Goal: Task Accomplishment & Management: Use online tool/utility

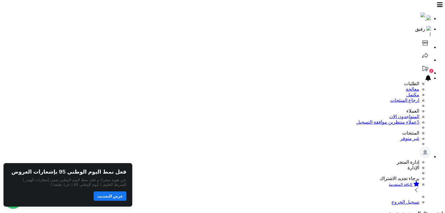
click at [419, 58] on link at bounding box center [425, 60] width 12 height 5
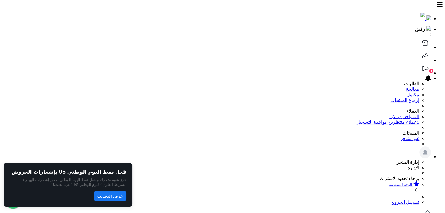
click at [422, 66] on icon at bounding box center [425, 68] width 6 height 5
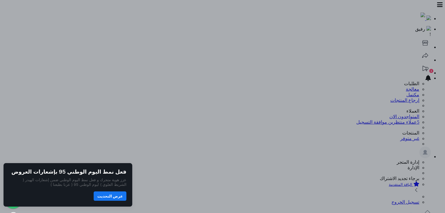
click at [284, 30] on div at bounding box center [222, 106] width 445 height 213
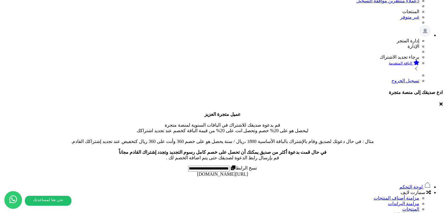
scroll to position [117, 0]
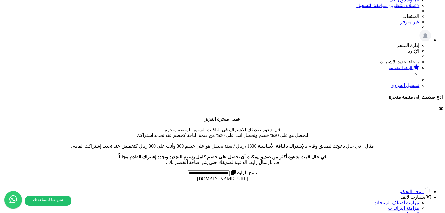
click at [413, 195] on span "سمارت لايف" at bounding box center [412, 197] width 25 height 5
click at [416, 212] on link "المنتجات" at bounding box center [410, 214] width 17 height 5
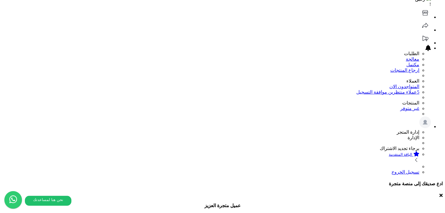
scroll to position [29, 0]
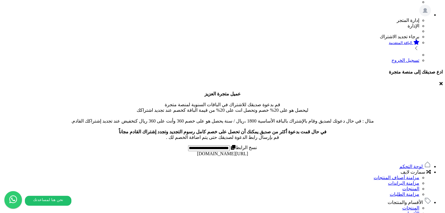
scroll to position [117, 0]
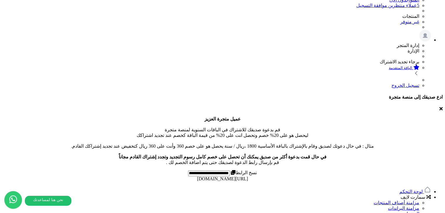
drag, startPoint x: 137, startPoint y: 129, endPoint x: 170, endPoint y: 129, distance: 32.2
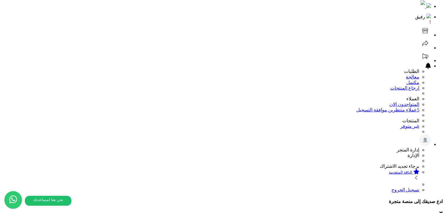
scroll to position [0, 0]
